Goal: Task Accomplishment & Management: Complete application form

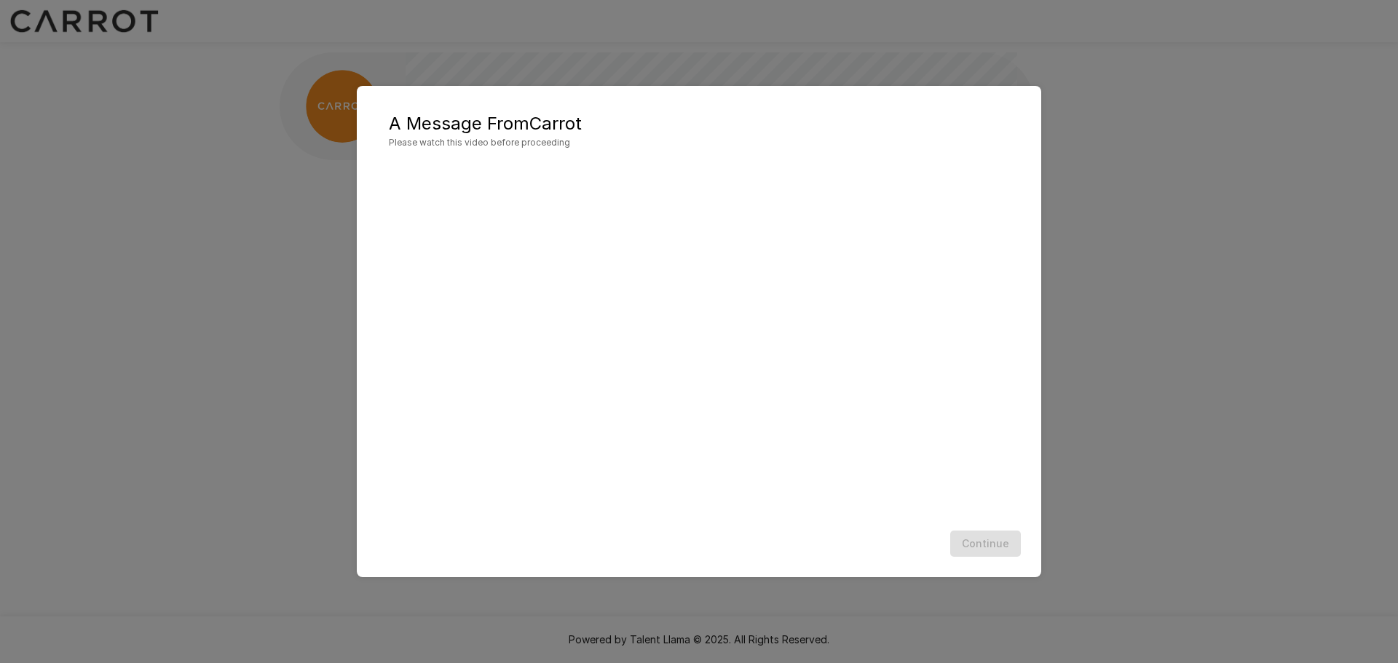
click at [274, 354] on div "A Message From Carrot Please watch this video before proceeding Continue" at bounding box center [699, 331] width 1398 height 663
click at [982, 547] on button "Continue" at bounding box center [985, 544] width 71 height 27
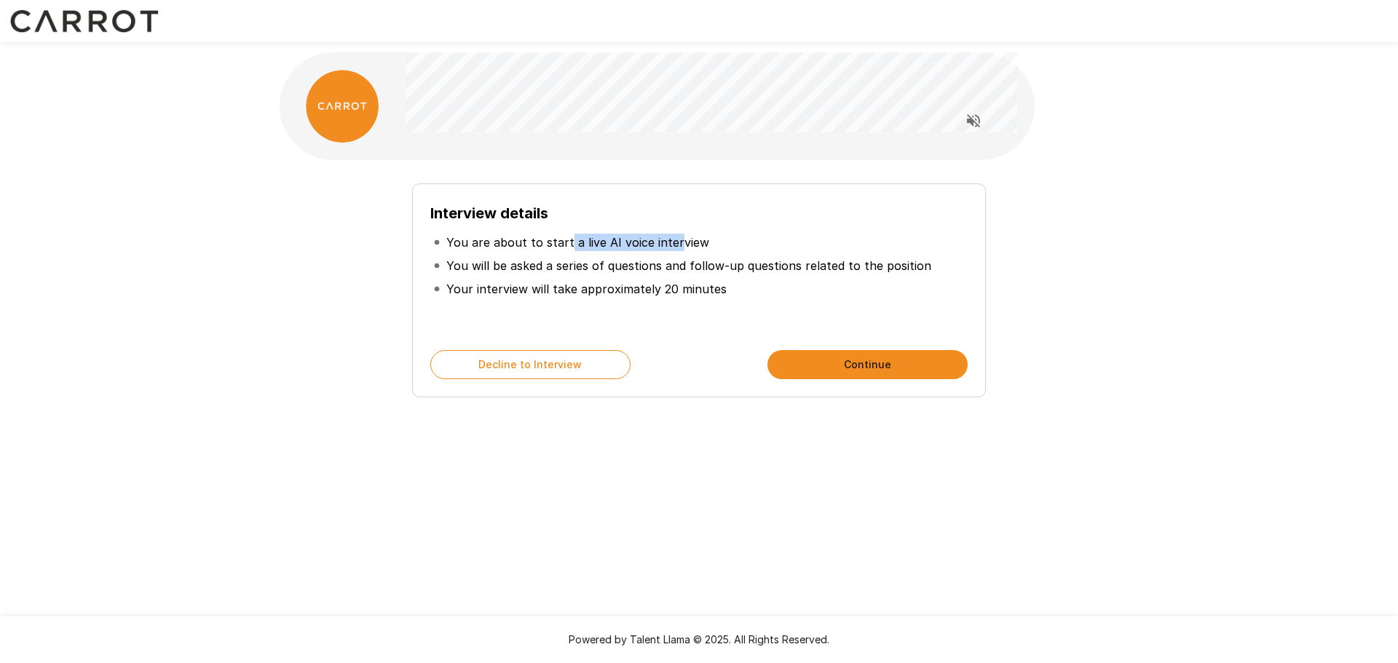
drag, startPoint x: 563, startPoint y: 240, endPoint x: 673, endPoint y: 238, distance: 110.7
click at [673, 238] on p "You are about to start a live AI voice interview" at bounding box center [577, 242] width 263 height 17
drag, startPoint x: 515, startPoint y: 256, endPoint x: 679, endPoint y: 261, distance: 163.9
click at [679, 261] on li "You will be asked a series of questions and follow-up questions related to the …" at bounding box center [698, 265] width 537 height 23
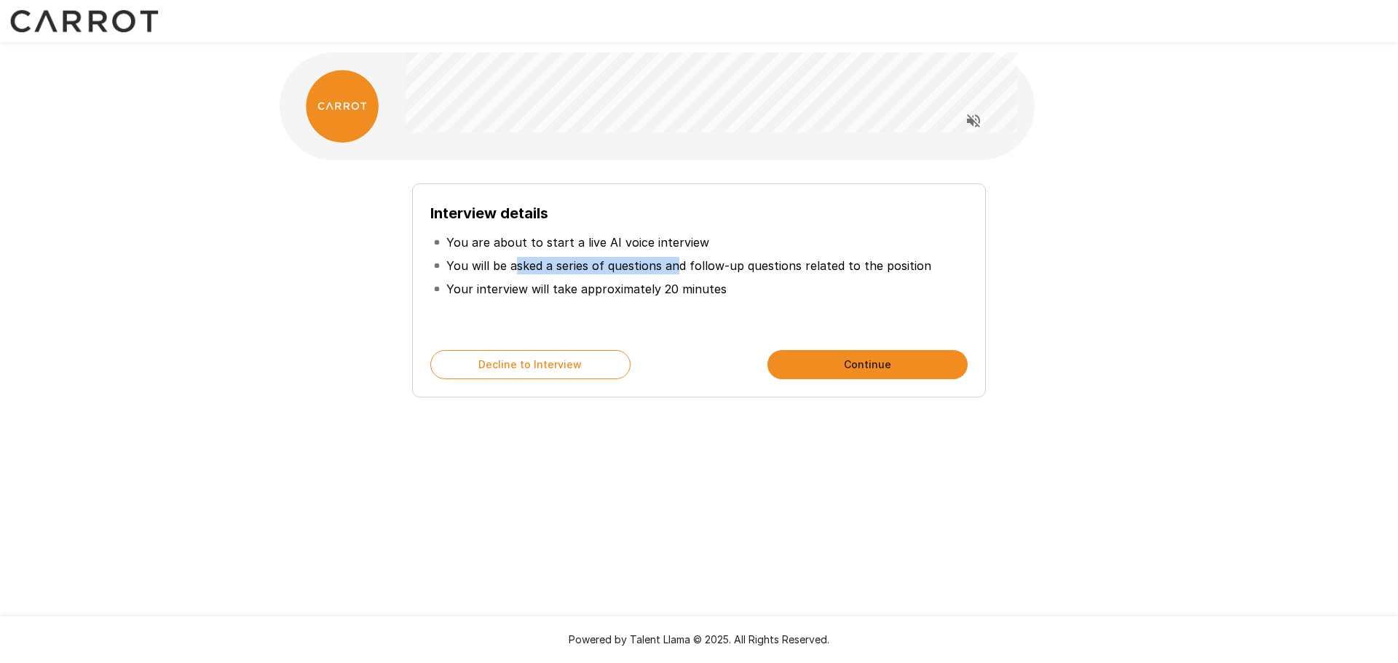
click at [679, 261] on p "You will be asked a series of questions and follow-up questions related to the …" at bounding box center [688, 265] width 485 height 17
drag, startPoint x: 643, startPoint y: 264, endPoint x: 770, endPoint y: 264, distance: 127.4
click at [770, 264] on p "You will be asked a series of questions and follow-up questions related to the …" at bounding box center [688, 265] width 485 height 17
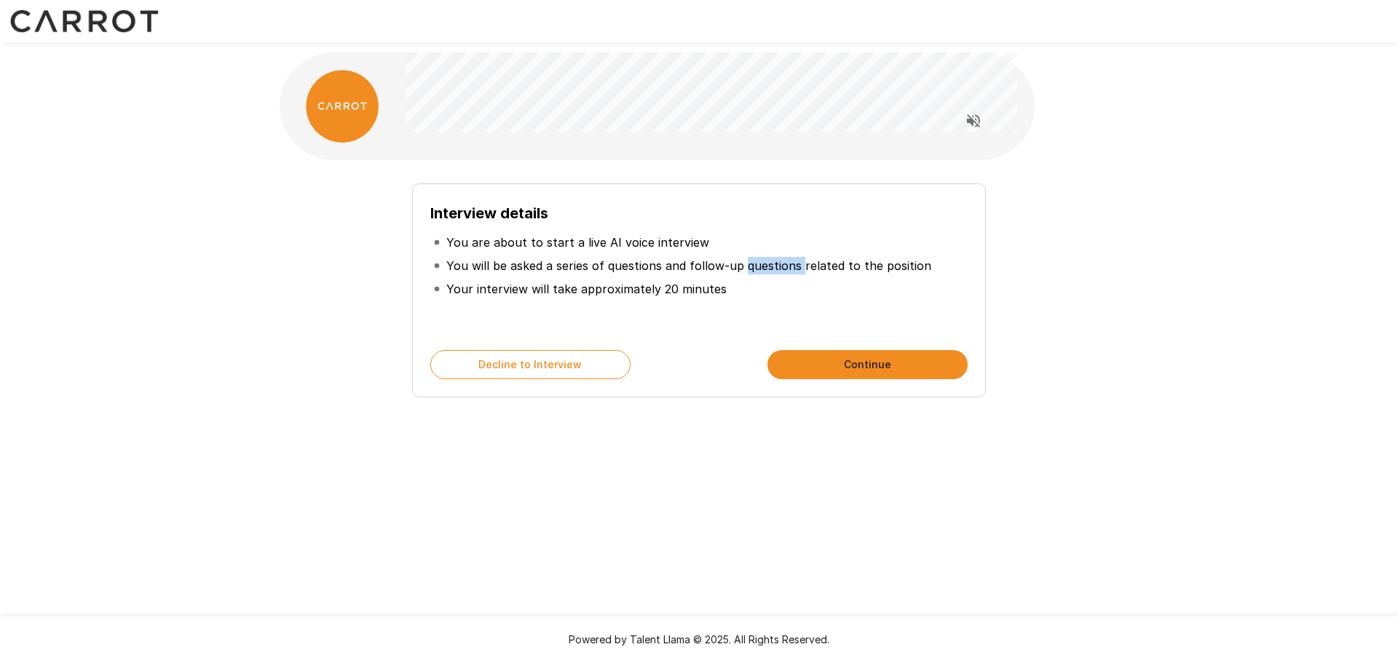
click at [771, 275] on li "You will be asked a series of questions and follow-up questions related to the …" at bounding box center [698, 265] width 537 height 23
click at [857, 363] on button "Continue" at bounding box center [867, 364] width 200 height 29
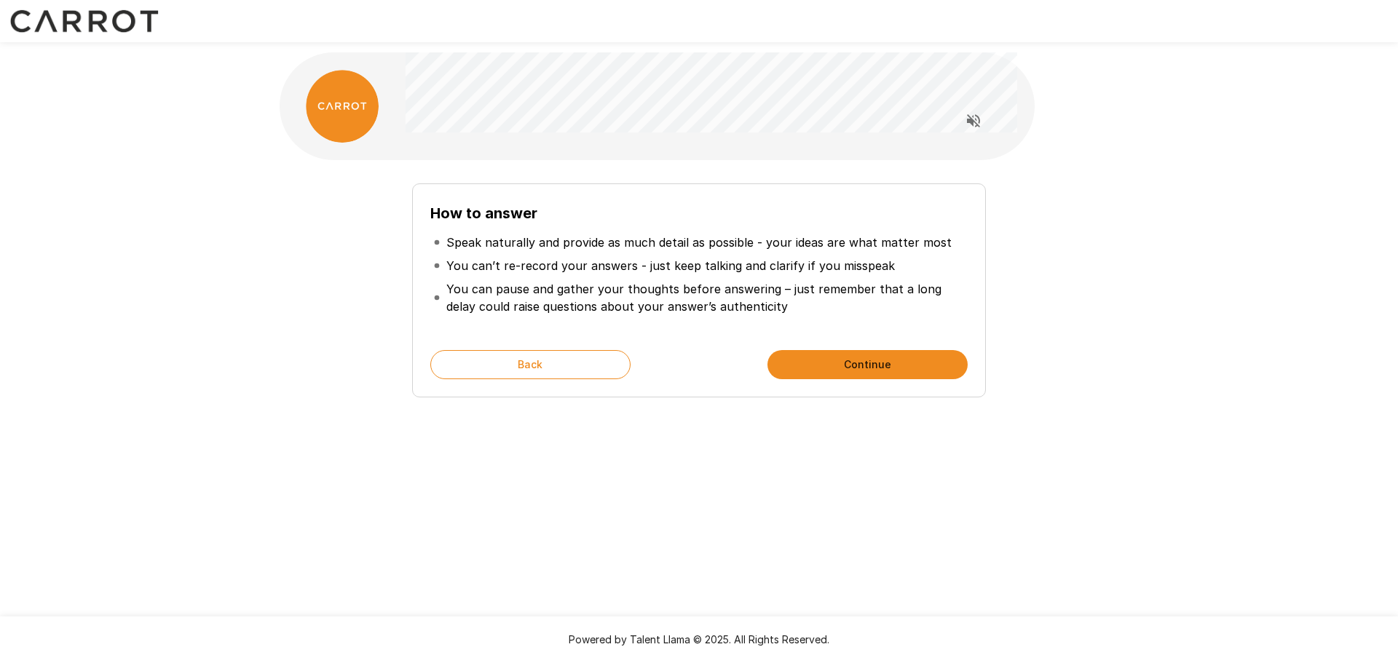
click at [832, 355] on button "Continue" at bounding box center [867, 364] width 200 height 29
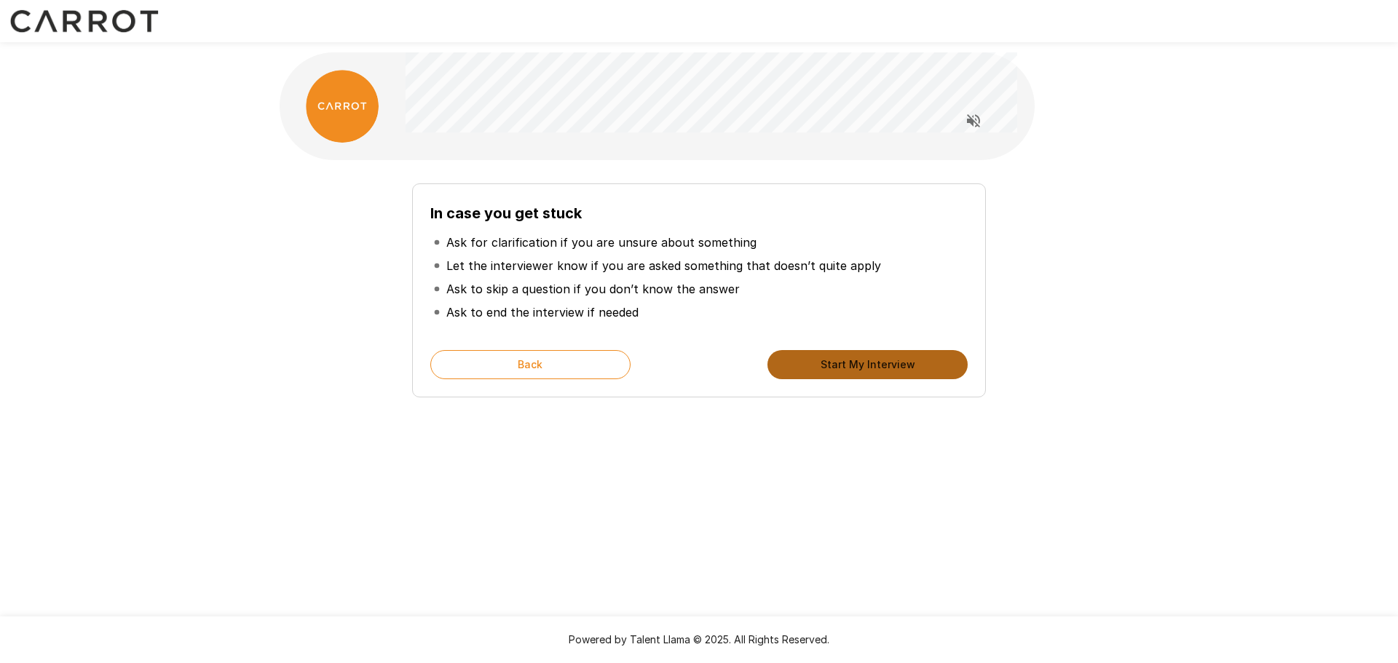
click at [890, 379] on button "Start My Interview" at bounding box center [867, 364] width 200 height 29
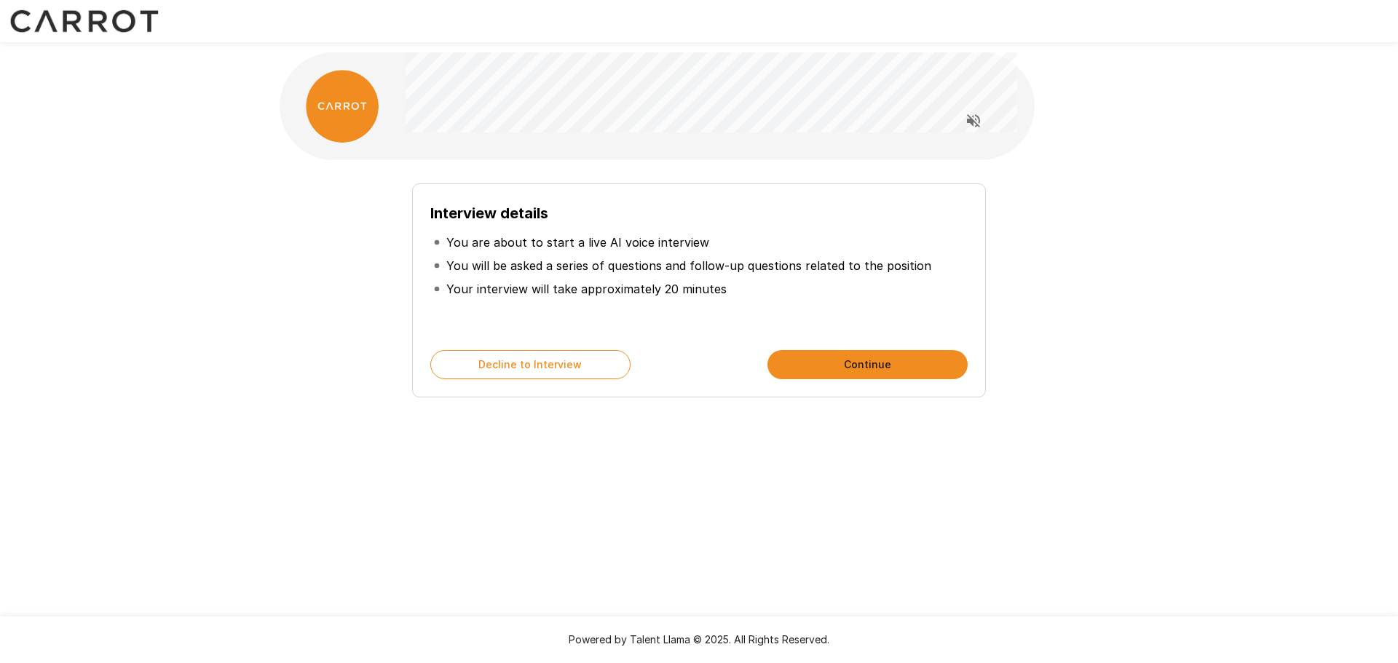
click at [862, 368] on button "Continue" at bounding box center [867, 364] width 200 height 29
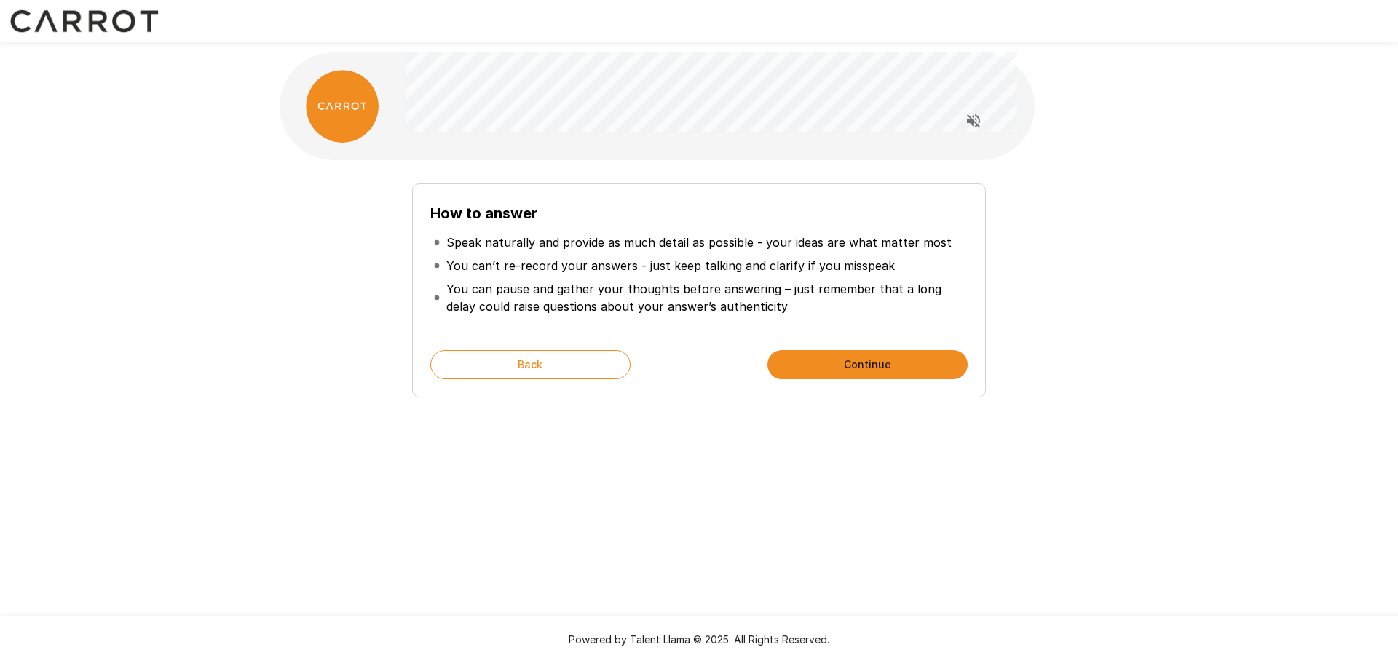
click at [818, 341] on div "How to answer Speak naturally and provide as much detail as possible - your ide…" at bounding box center [699, 290] width 574 height 214
click at [818, 353] on button "Continue" at bounding box center [867, 364] width 200 height 29
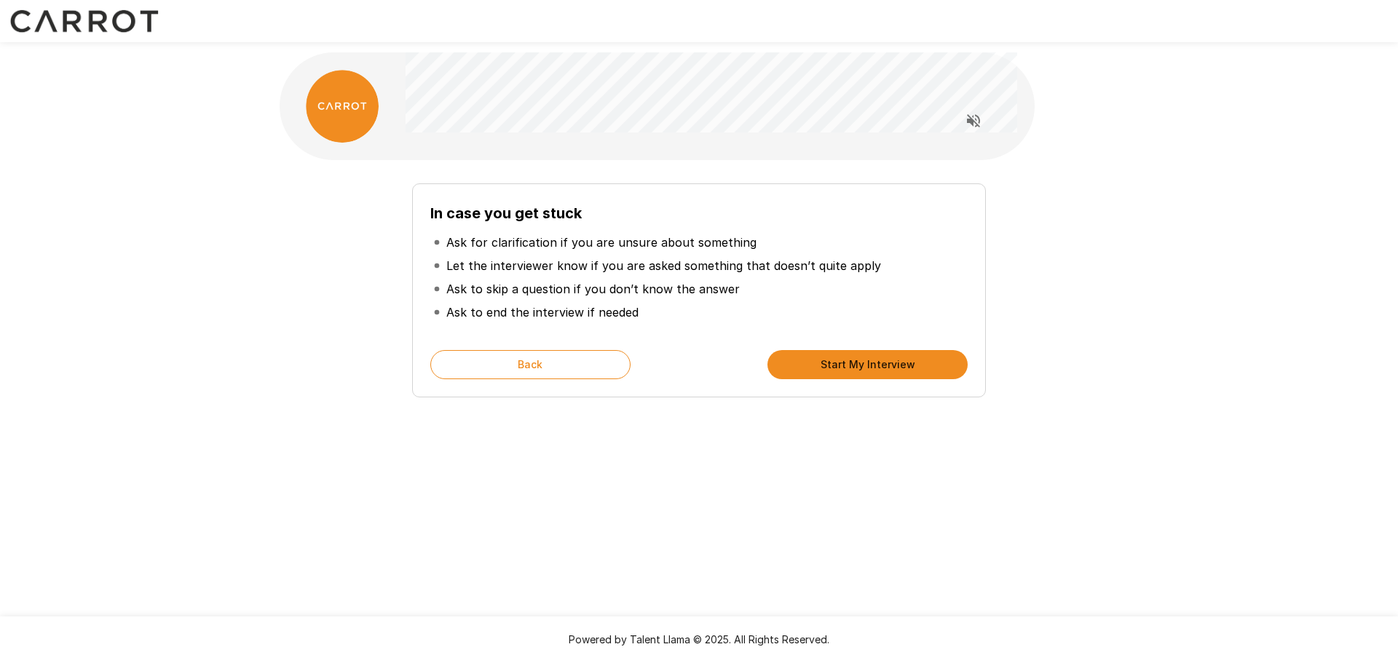
click at [876, 374] on button "Start My Interview" at bounding box center [867, 364] width 200 height 29
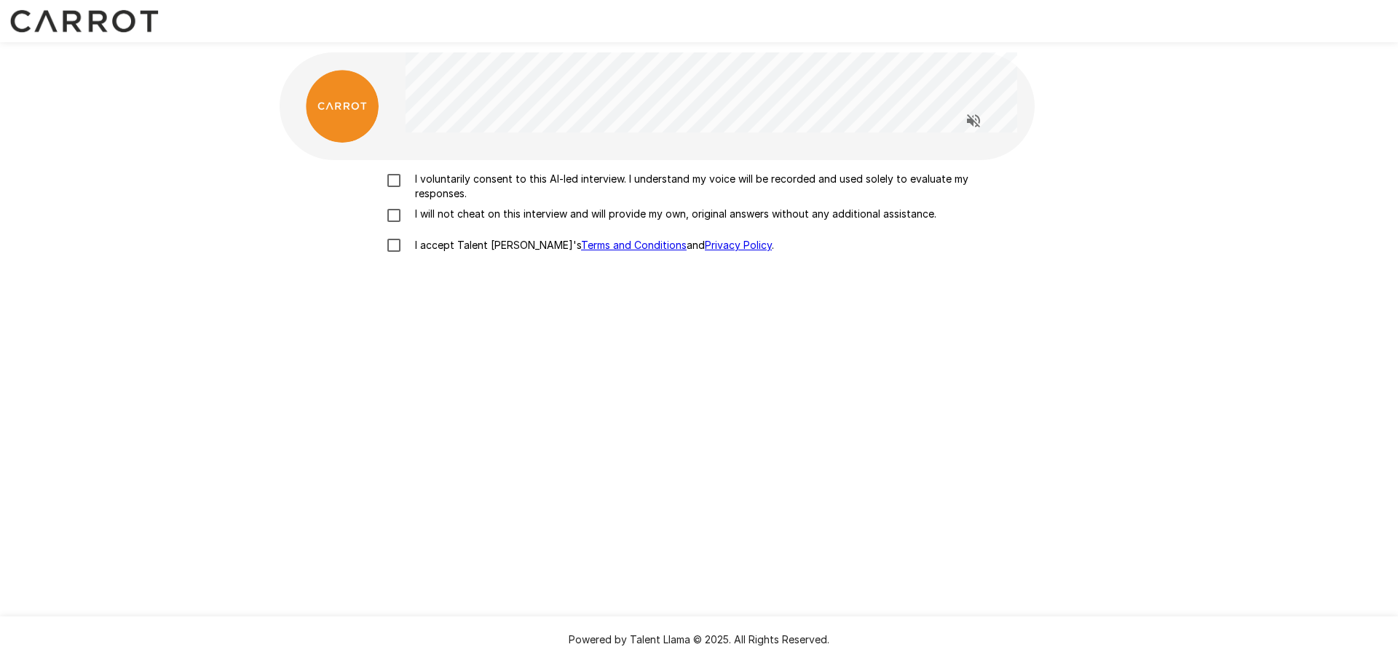
click at [432, 178] on p "I voluntarily consent to this AI-led interview. I understand my voice will be r…" at bounding box center [714, 186] width 610 height 29
click at [423, 207] on p "I will not cheat on this interview and will provide my own, original answers wi…" at bounding box center [672, 214] width 527 height 15
click at [419, 244] on p "I accept Talent Llama's Terms and Conditions and Privacy Policy ." at bounding box center [591, 245] width 365 height 15
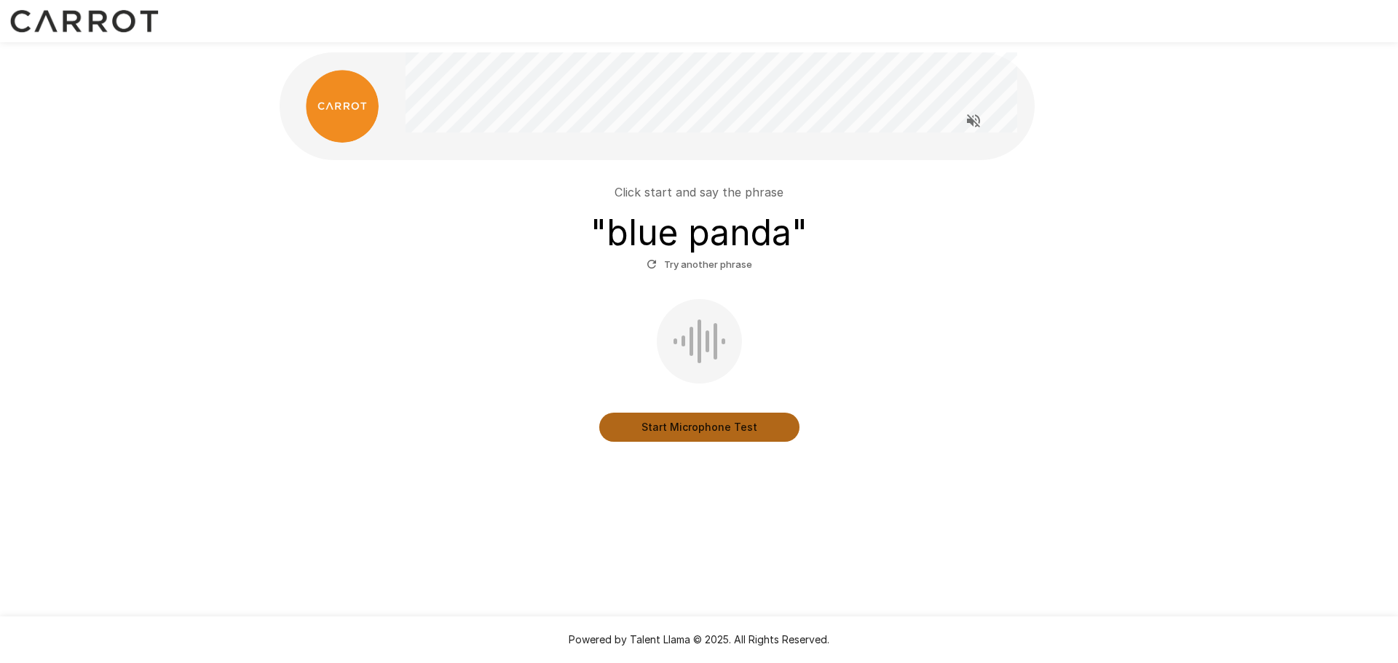
click at [666, 431] on button "Start Microphone Test" at bounding box center [699, 427] width 200 height 29
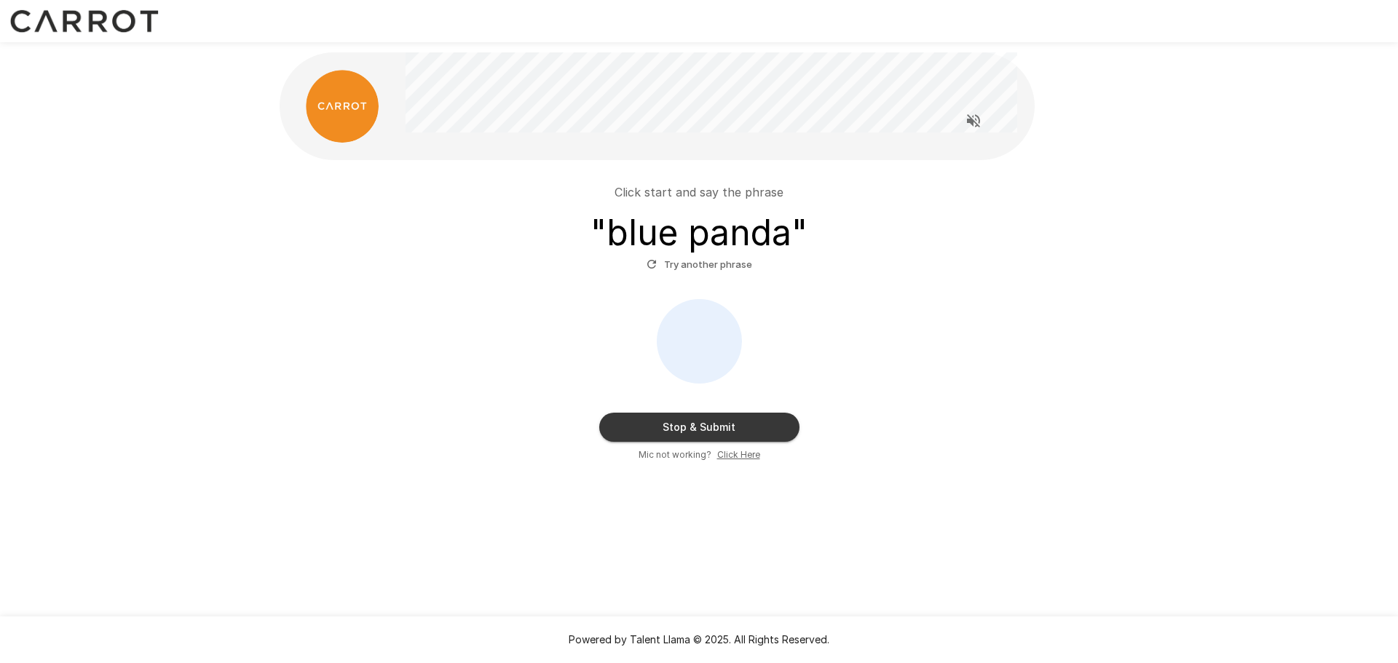
click at [666, 431] on button "Stop & Submit" at bounding box center [699, 427] width 200 height 29
click at [741, 432] on button "Stop & Submit" at bounding box center [699, 427] width 200 height 29
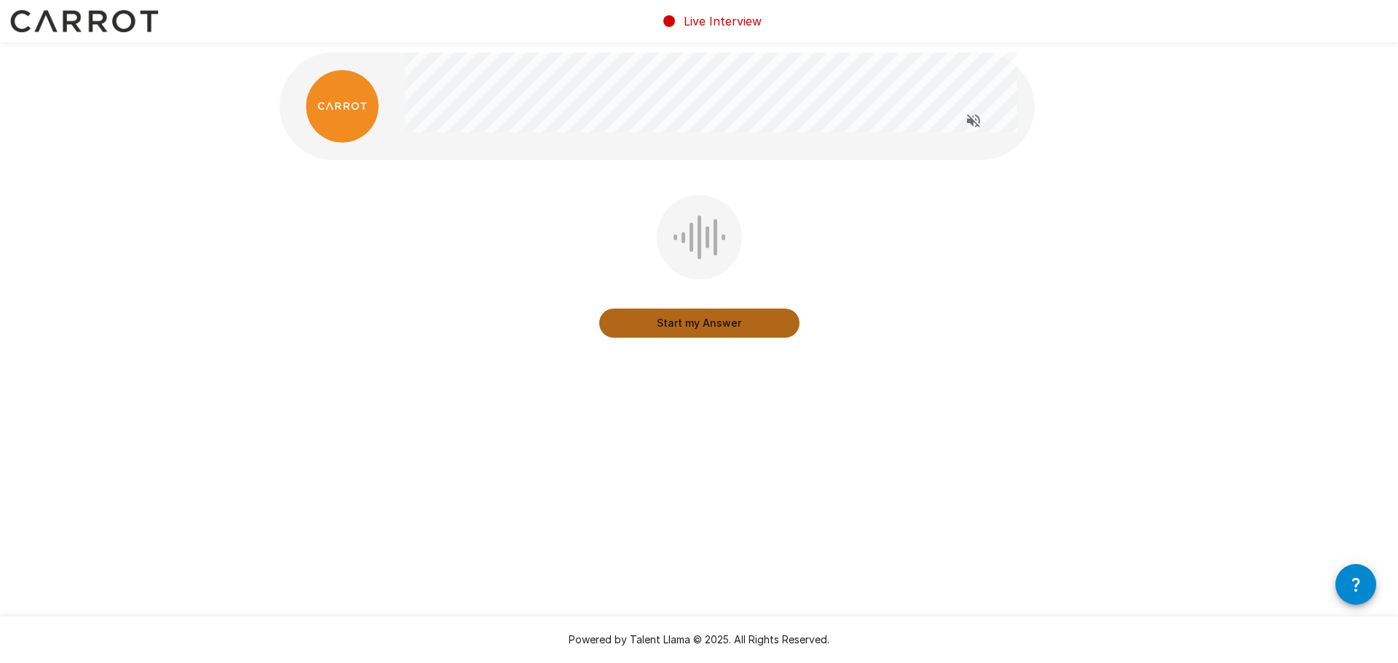
click at [710, 332] on button "Start my Answer" at bounding box center [699, 323] width 200 height 29
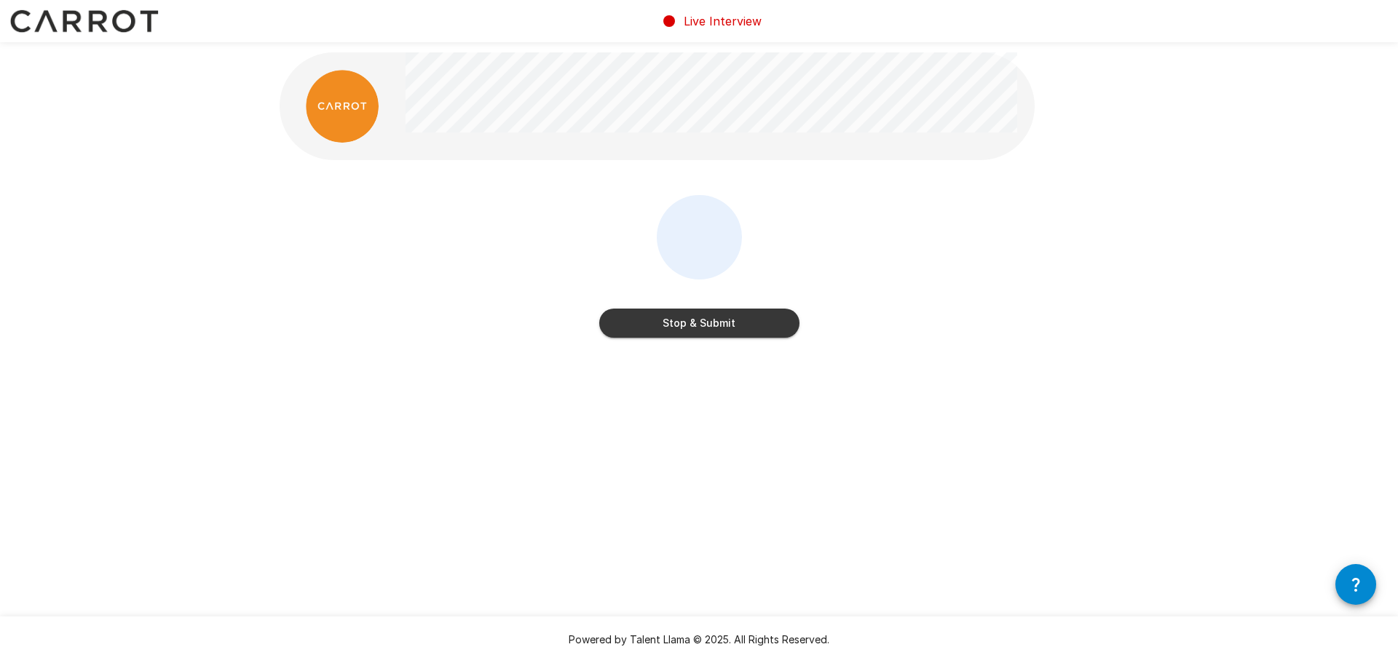
click at [676, 310] on button "Stop & Submit" at bounding box center [699, 323] width 200 height 29
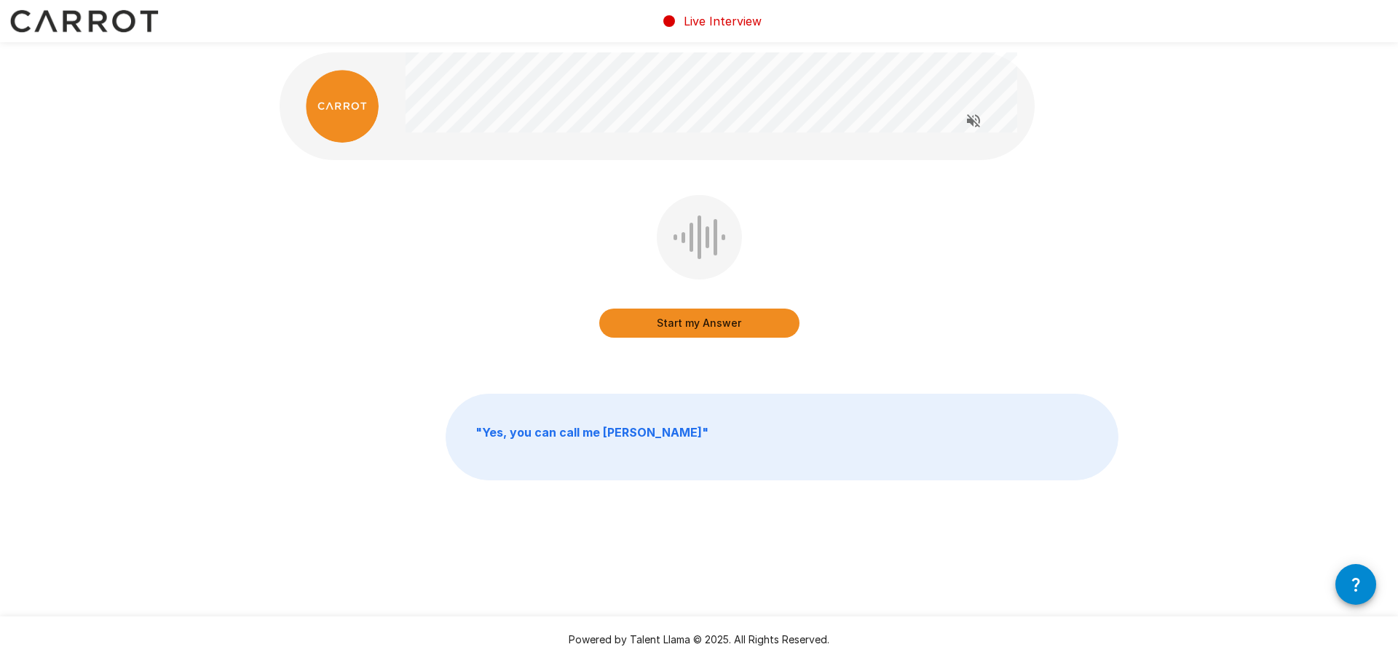
click at [689, 321] on button "Start my Answer" at bounding box center [699, 323] width 200 height 29
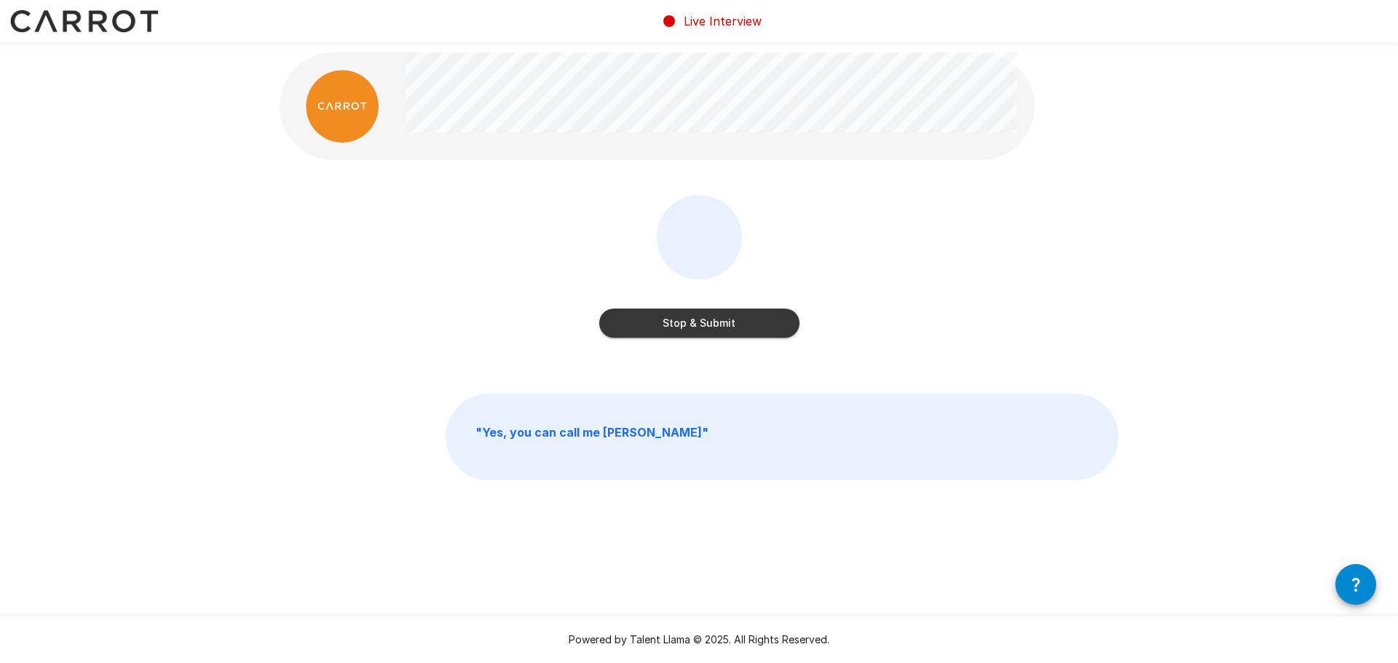
click at [673, 320] on button "Stop & Submit" at bounding box center [699, 323] width 200 height 29
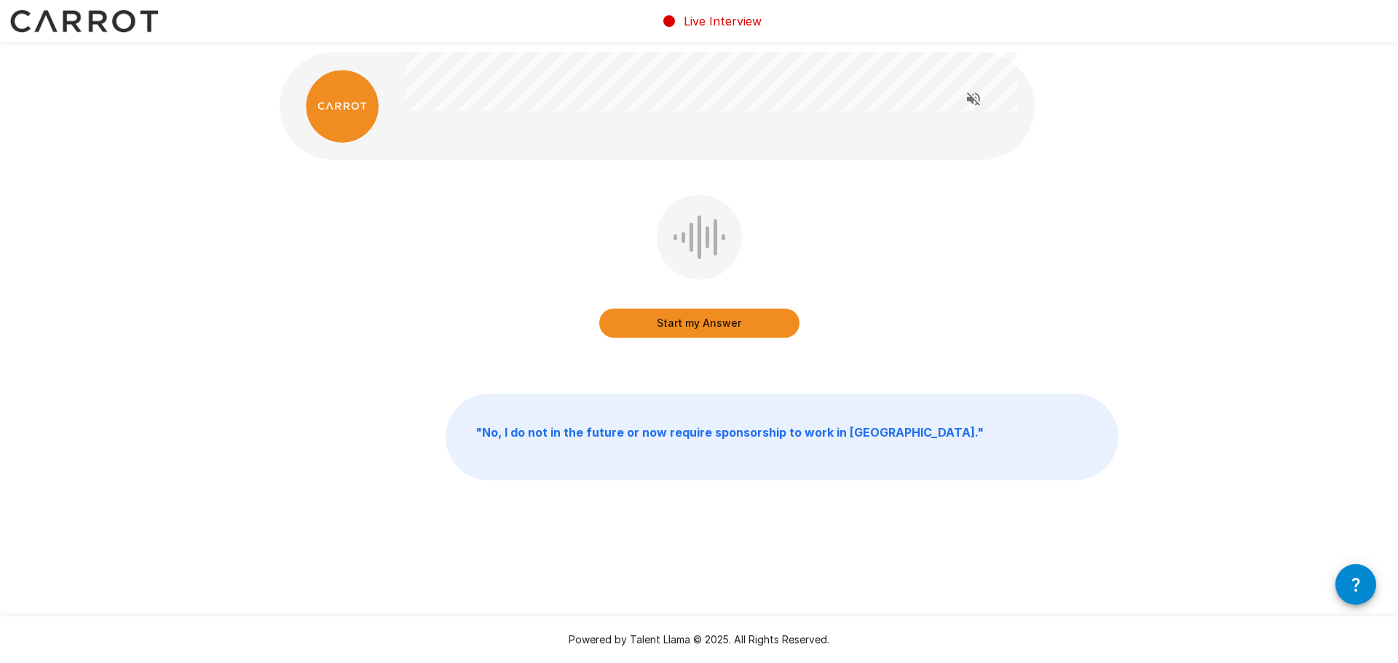
click at [679, 331] on button "Start my Answer" at bounding box center [699, 323] width 200 height 29
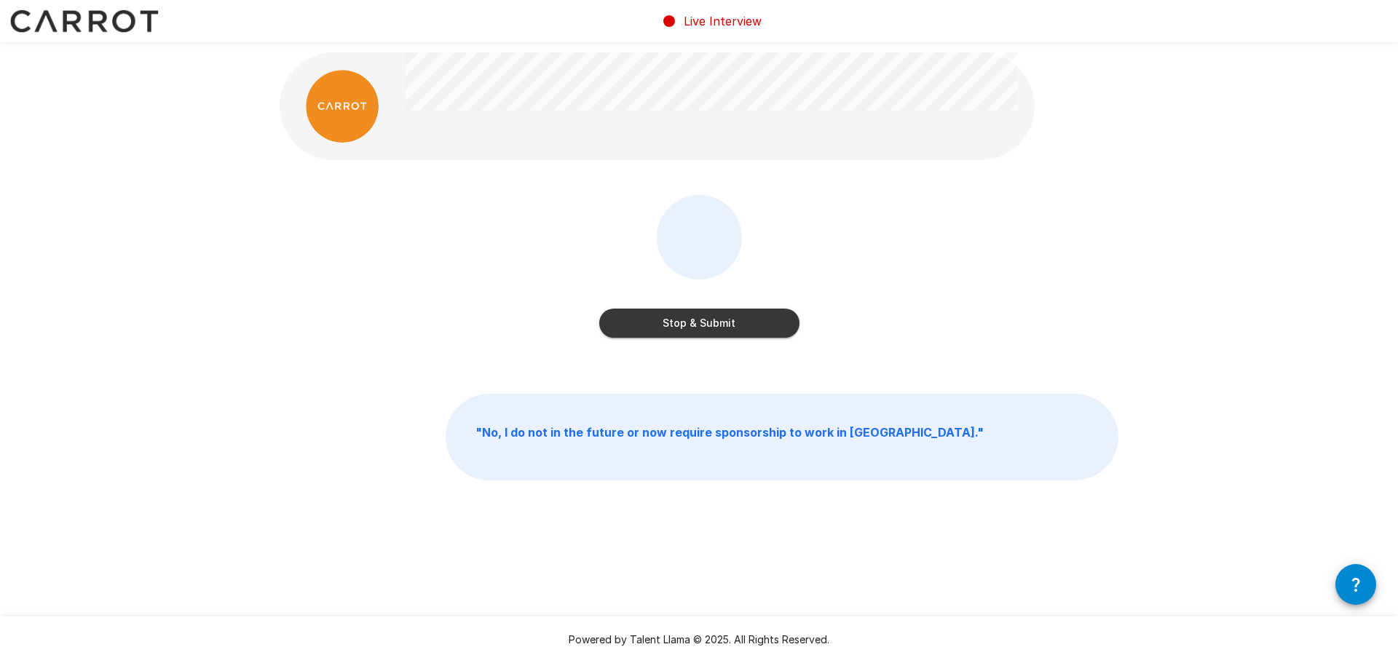
click at [642, 310] on button "Stop & Submit" at bounding box center [699, 323] width 200 height 29
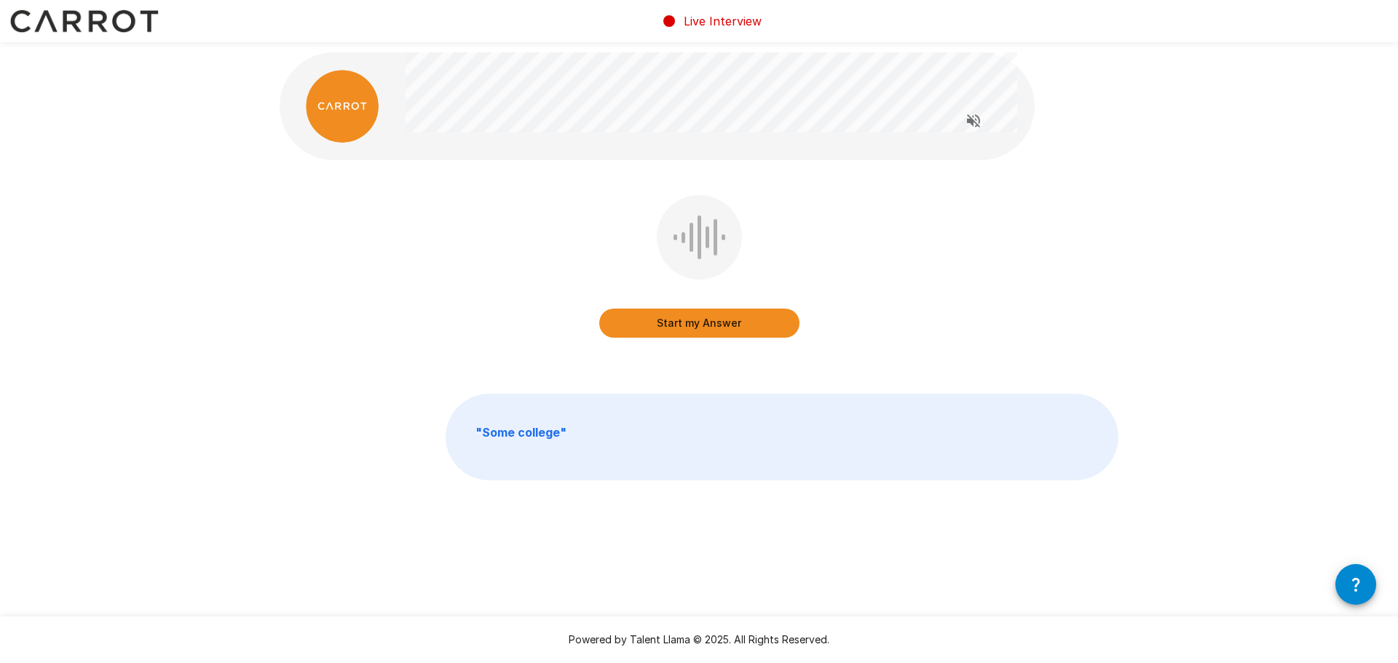
click at [684, 327] on button "Start my Answer" at bounding box center [699, 323] width 200 height 29
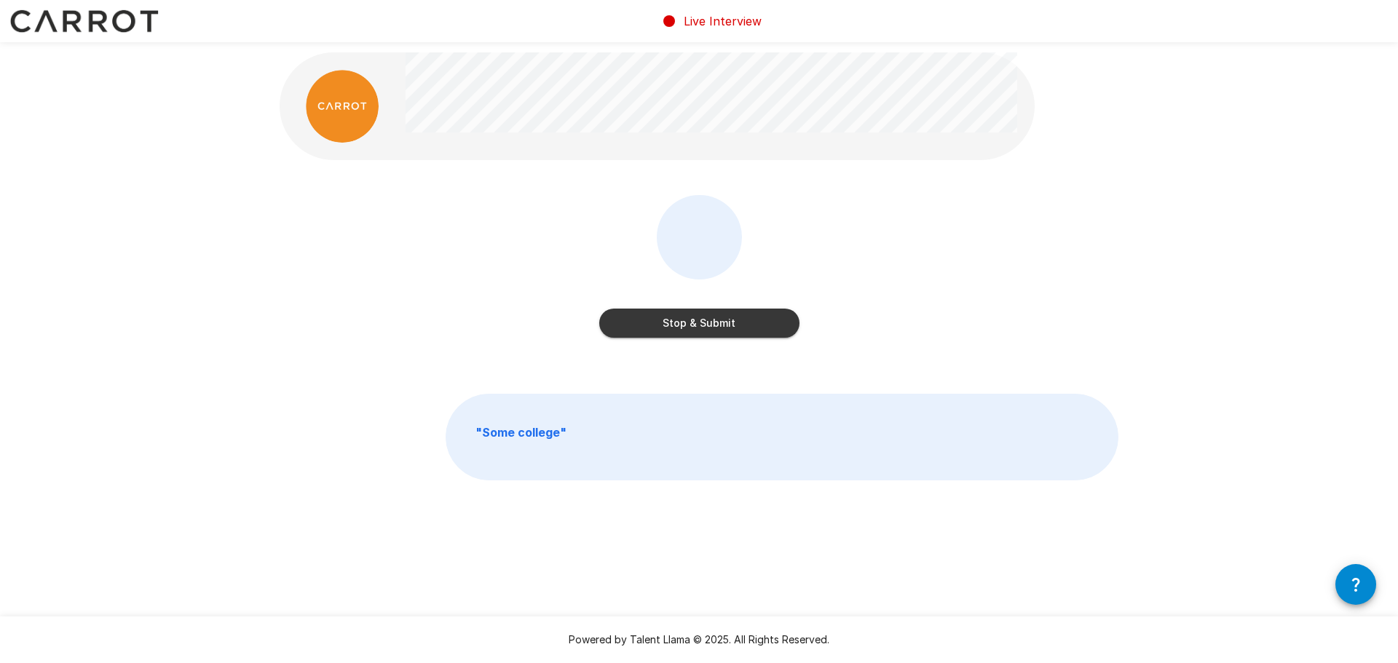
click at [651, 320] on button "Stop & Submit" at bounding box center [699, 323] width 200 height 29
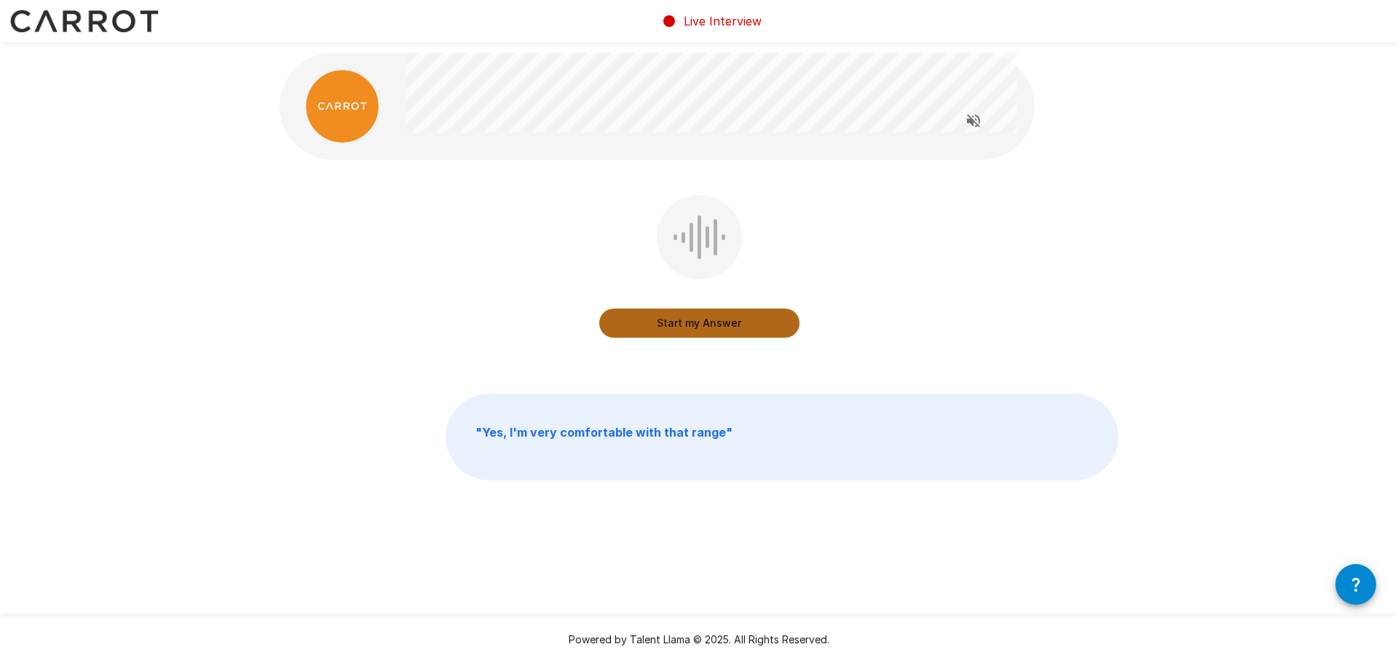
click at [733, 322] on button "Start my Answer" at bounding box center [699, 323] width 200 height 29
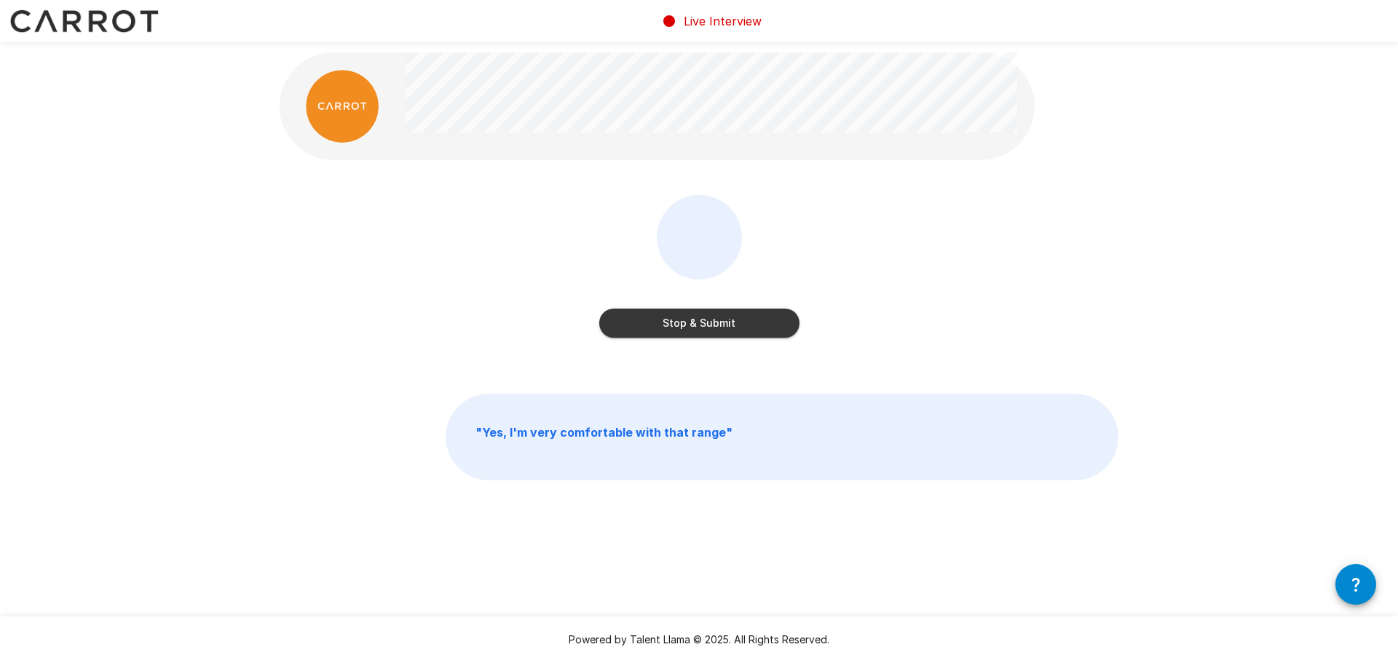
click at [691, 324] on button "Stop & Submit" at bounding box center [699, 323] width 200 height 29
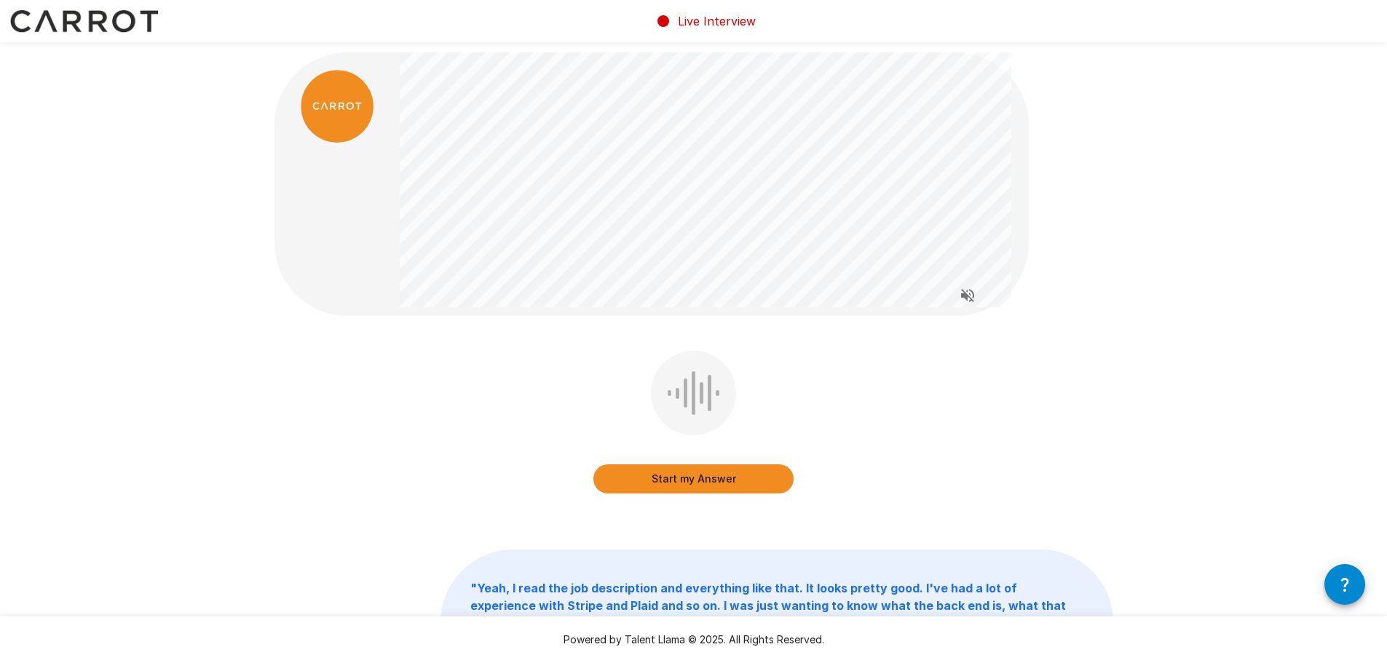
click at [690, 480] on button "Start my Answer" at bounding box center [693, 479] width 200 height 29
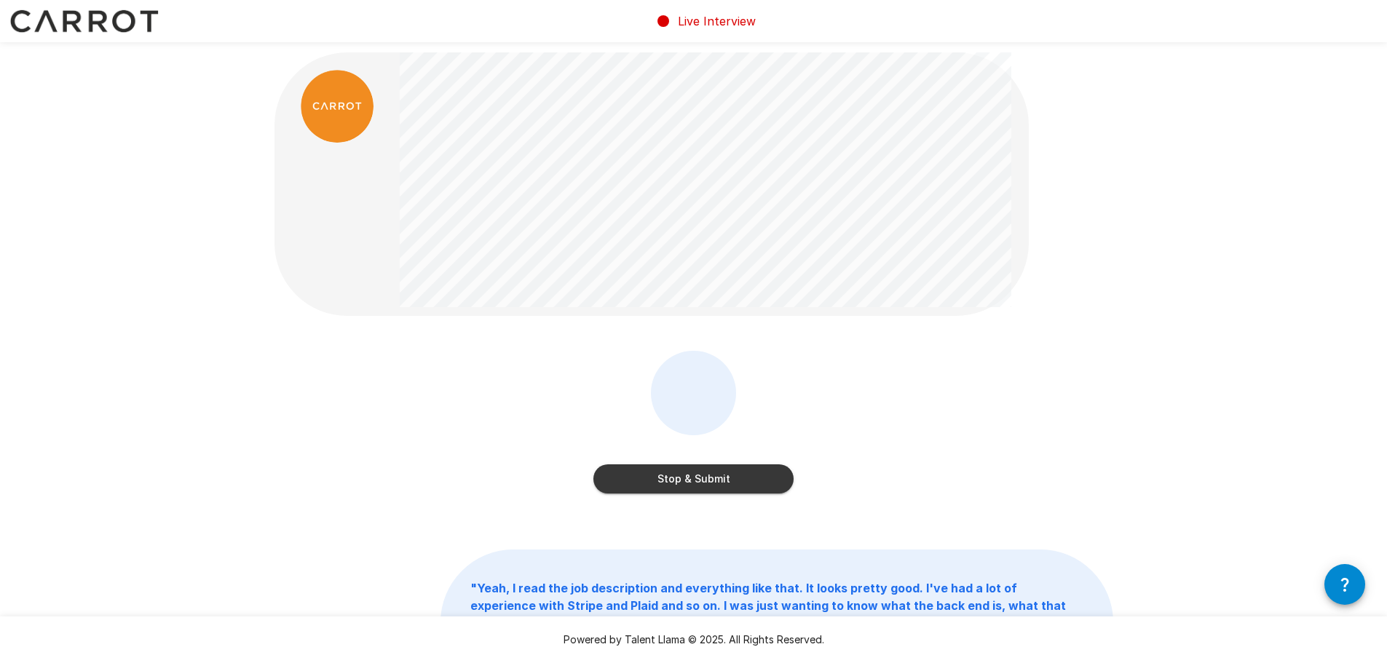
click at [712, 481] on button "Stop & Submit" at bounding box center [693, 479] width 200 height 29
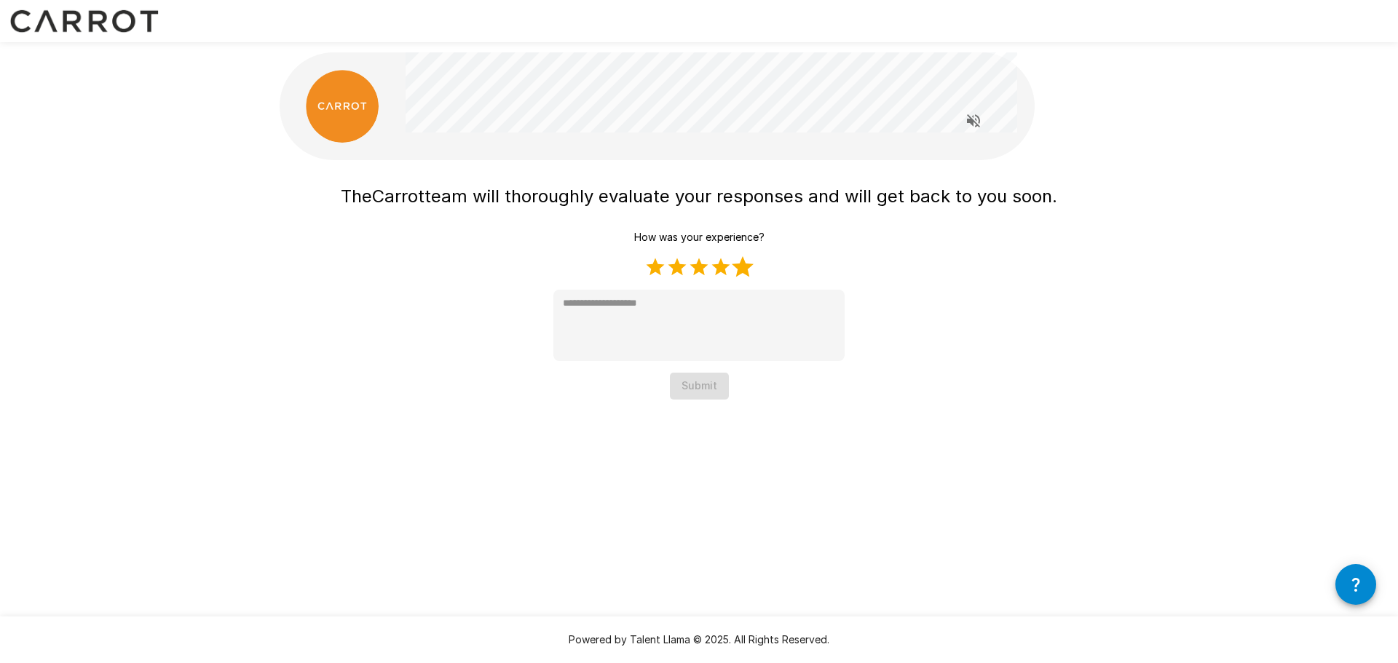
drag, startPoint x: 737, startPoint y: 266, endPoint x: 730, endPoint y: 280, distance: 14.7
click at [737, 266] on label "5 Stars" at bounding box center [743, 267] width 22 height 22
type textarea "*"
click at [710, 379] on button "Submit" at bounding box center [699, 386] width 59 height 27
